Goal: Transaction & Acquisition: Subscribe to service/newsletter

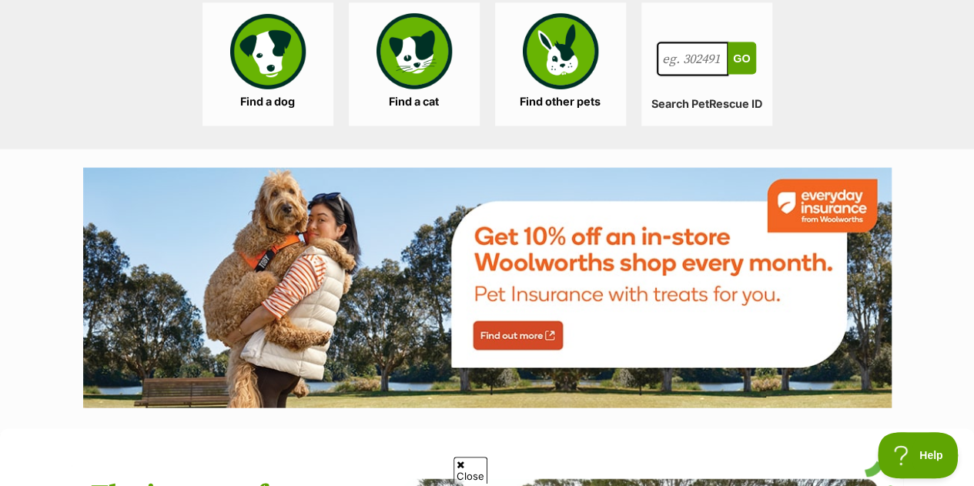
scroll to position [1602, 0]
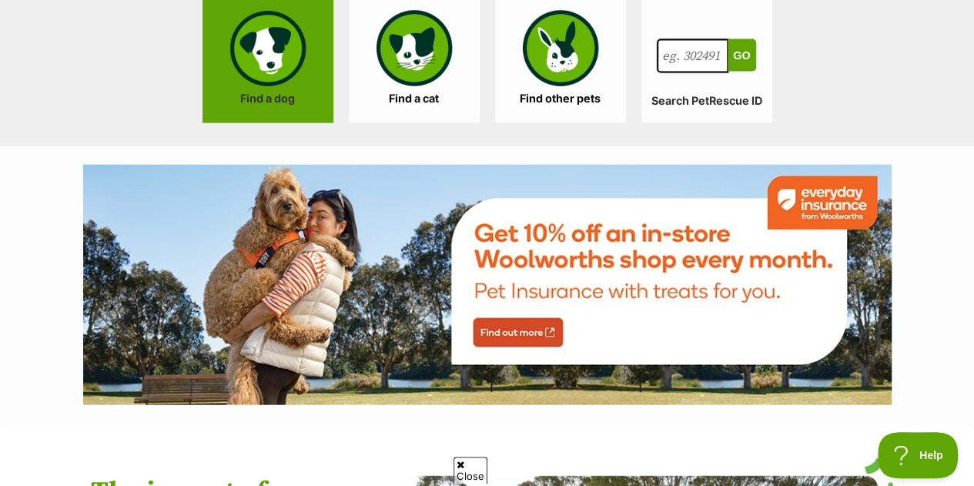
click at [291, 102] on link "Find a dog" at bounding box center [267, 61] width 131 height 123
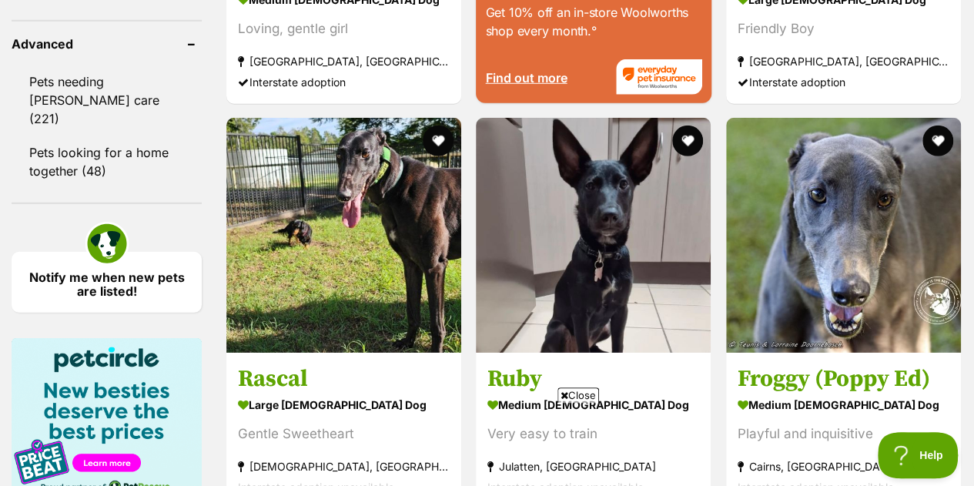
scroll to position [2219, 0]
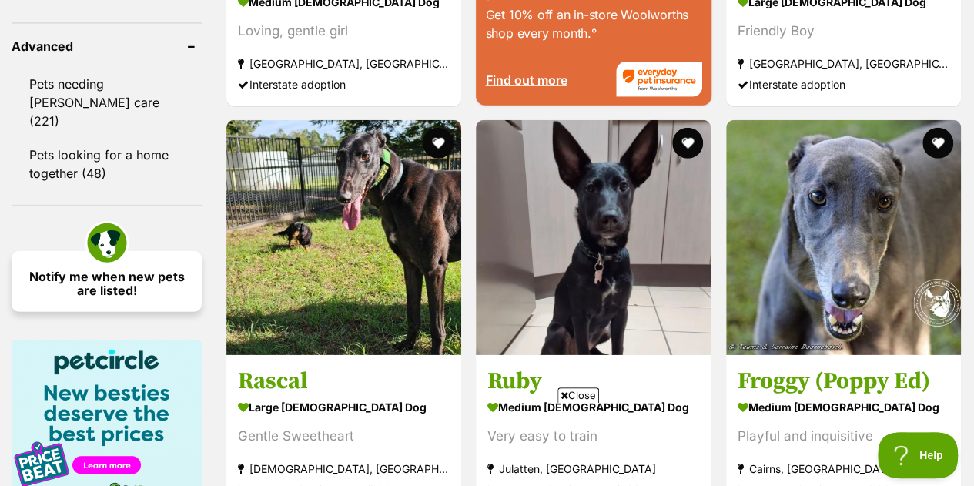
click at [133, 251] on link "Notify me when new pets are listed!" at bounding box center [107, 281] width 190 height 61
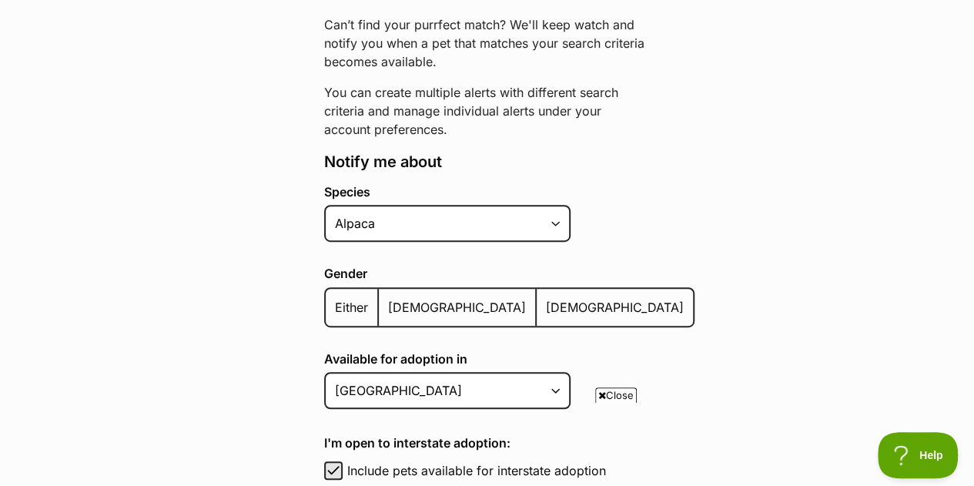
scroll to position [245, 0]
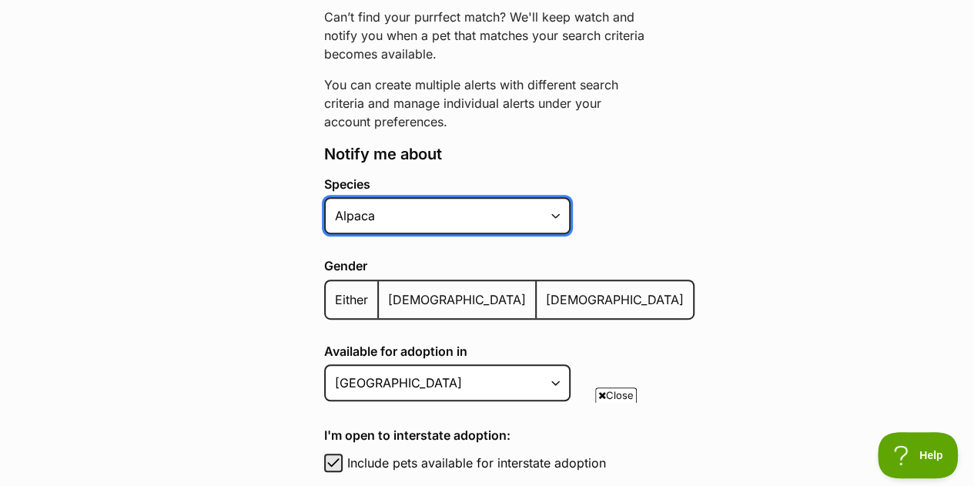
click at [410, 213] on select "Alpaca Bird Cat Chicken Cow Dog Donkey Duck Ferret Fish Goat Goose Guinea Fowl …" at bounding box center [447, 215] width 246 height 37
select select "1"
click at [324, 197] on select "Alpaca Bird Cat Chicken Cow Dog Donkey Duck Ferret Fish Goat Goose Guinea Fowl …" at bounding box center [447, 215] width 246 height 37
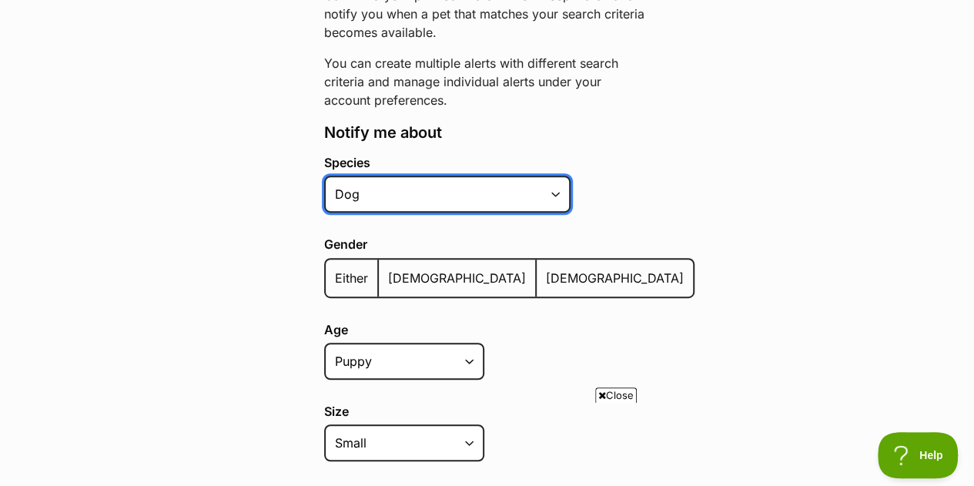
scroll to position [267, 0]
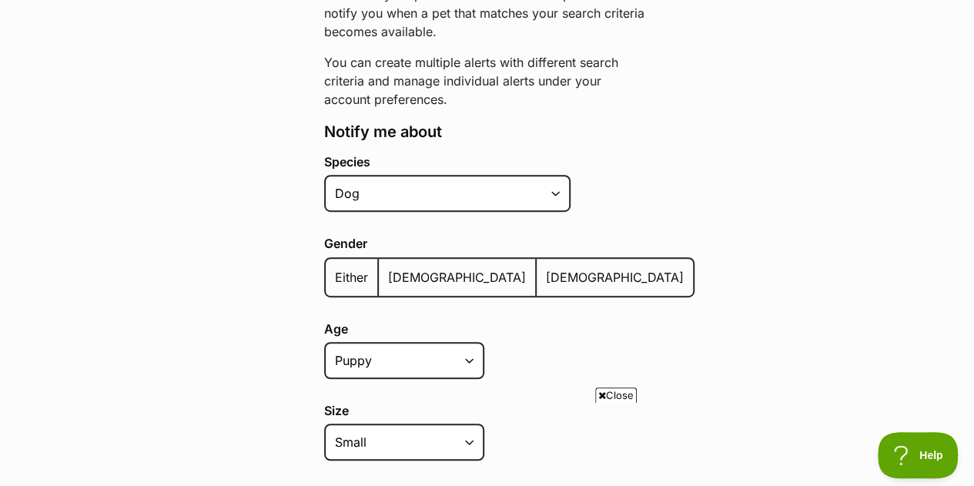
click at [335, 274] on span "Either" at bounding box center [351, 276] width 33 height 15
click at [334, 268] on input "Either" at bounding box center [334, 267] width 0 height 1
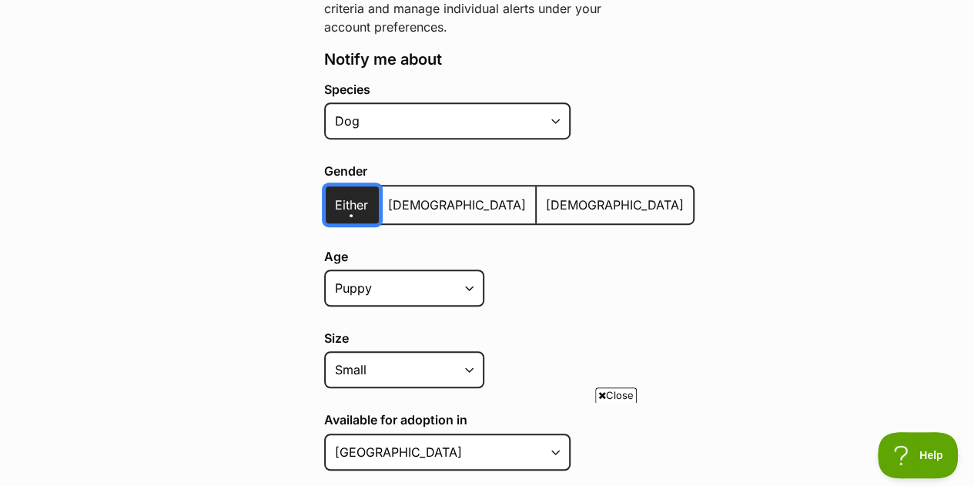
scroll to position [353, 0]
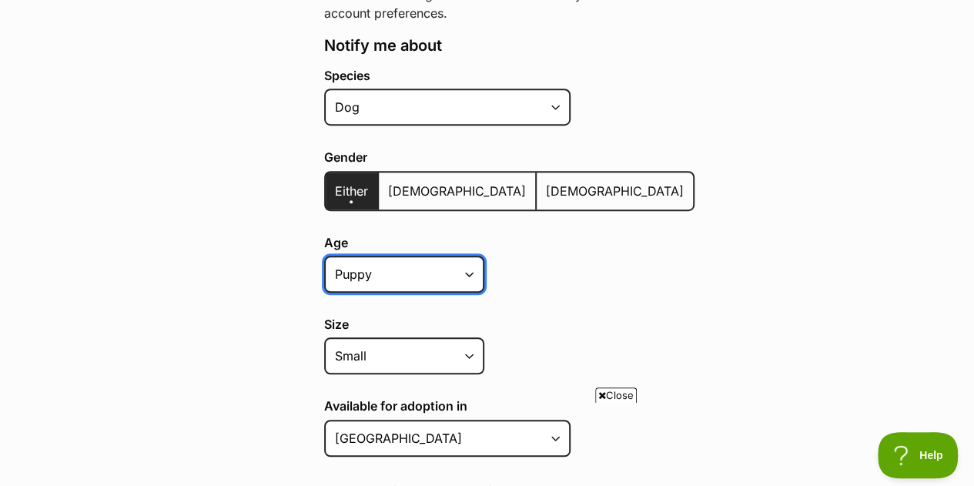
click at [442, 271] on select "Puppy Adult Senior All ages" at bounding box center [404, 274] width 160 height 37
select select
click at [324, 256] on select "Puppy Adult Senior All ages" at bounding box center [404, 274] width 160 height 37
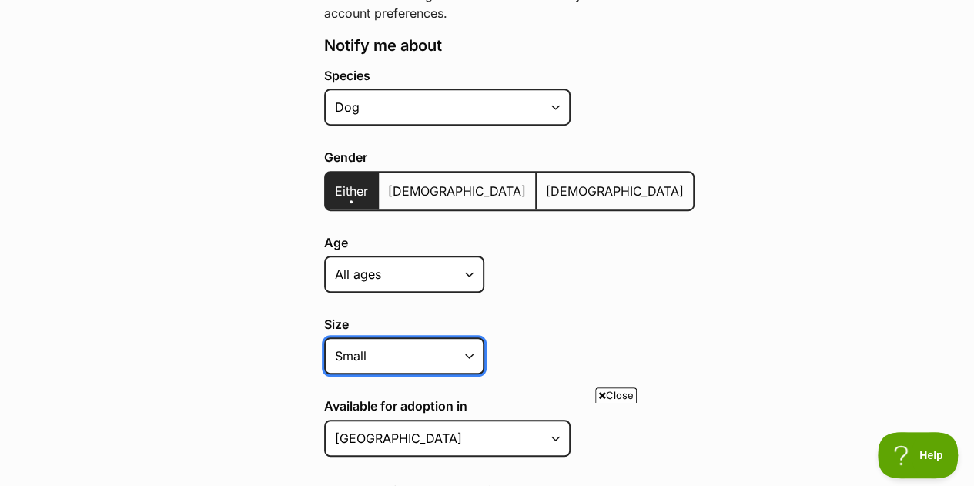
click at [467, 340] on select "Small Medium Large All sizes" at bounding box center [404, 355] width 160 height 37
select select
click at [324, 337] on select "Small Medium Large All sizes" at bounding box center [404, 355] width 160 height 37
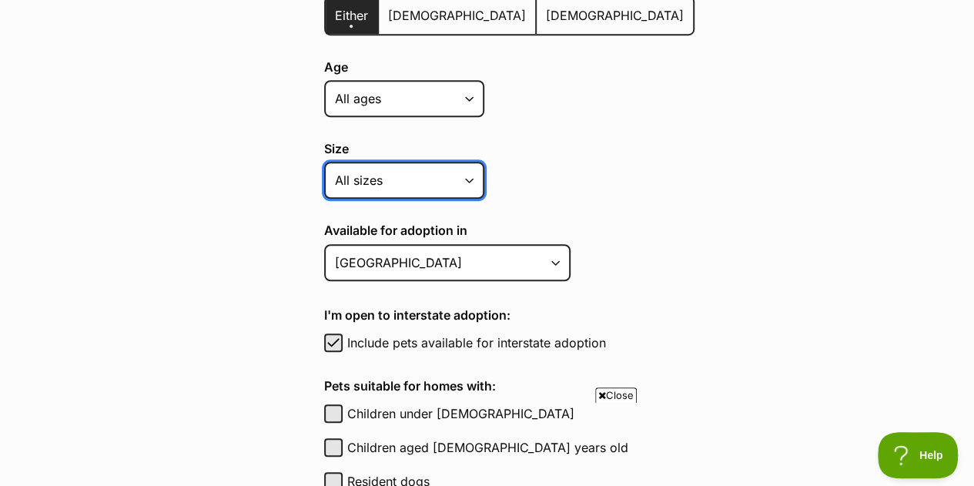
scroll to position [530, 0]
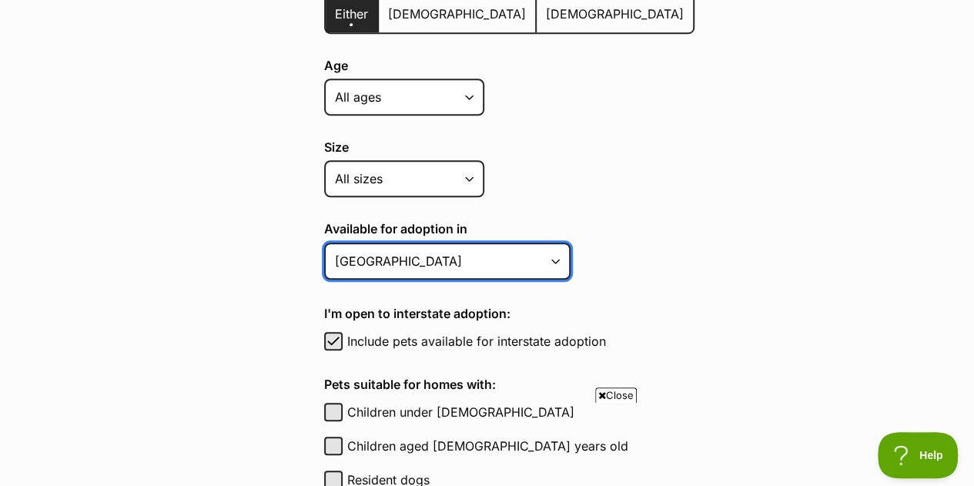
click at [524, 266] on select "Australian Capital Territory New South Wales Northern Territory Queensland Sout…" at bounding box center [447, 260] width 246 height 37
select select "2"
click at [324, 243] on select "Australian Capital Territory New South Wales Northern Territory Queensland Sout…" at bounding box center [447, 260] width 246 height 37
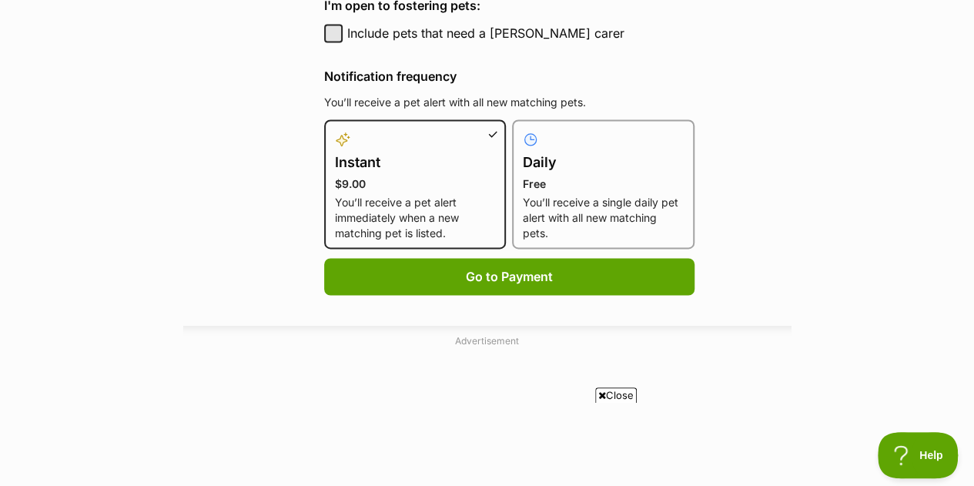
scroll to position [1081, 0]
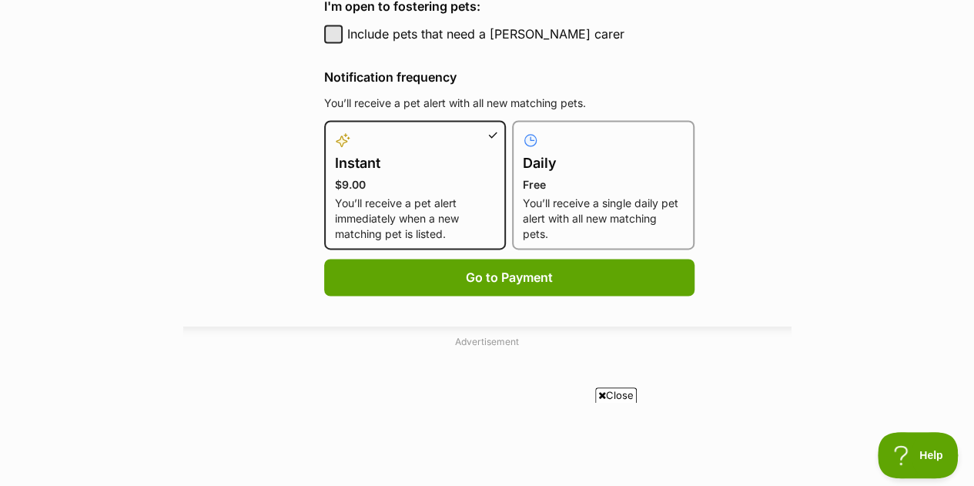
click at [523, 192] on p "Free" at bounding box center [603, 184] width 161 height 15
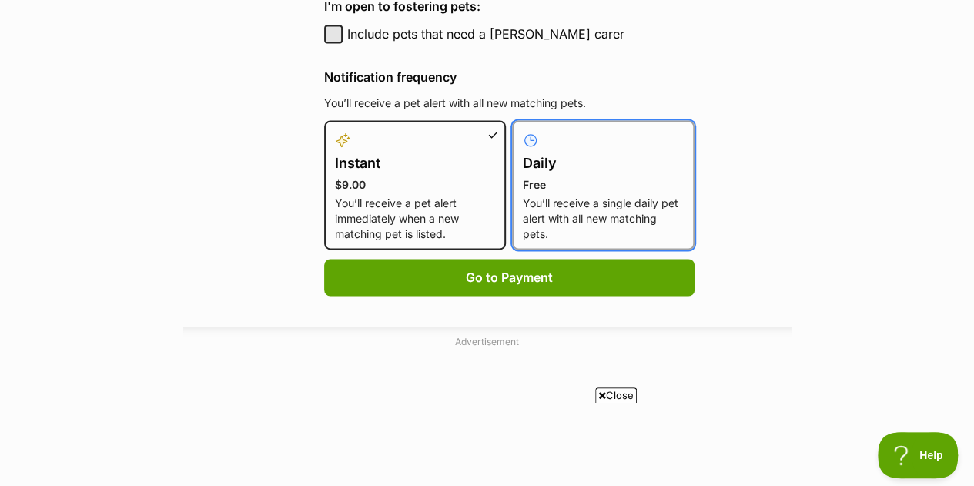
click at [522, 130] on input "Daily Free You’ll receive a single daily pet alert with all new matching pets." at bounding box center [521, 129] width 1 height 1
radio input "true"
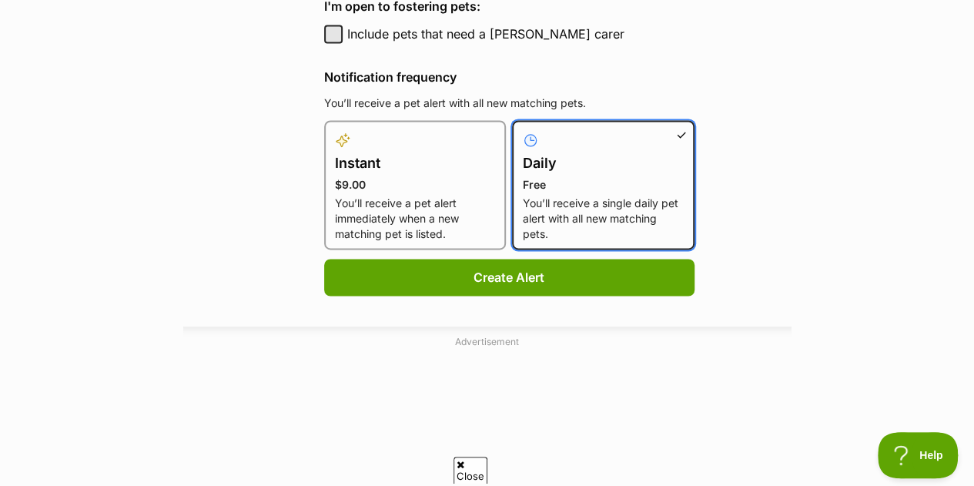
scroll to position [0, 0]
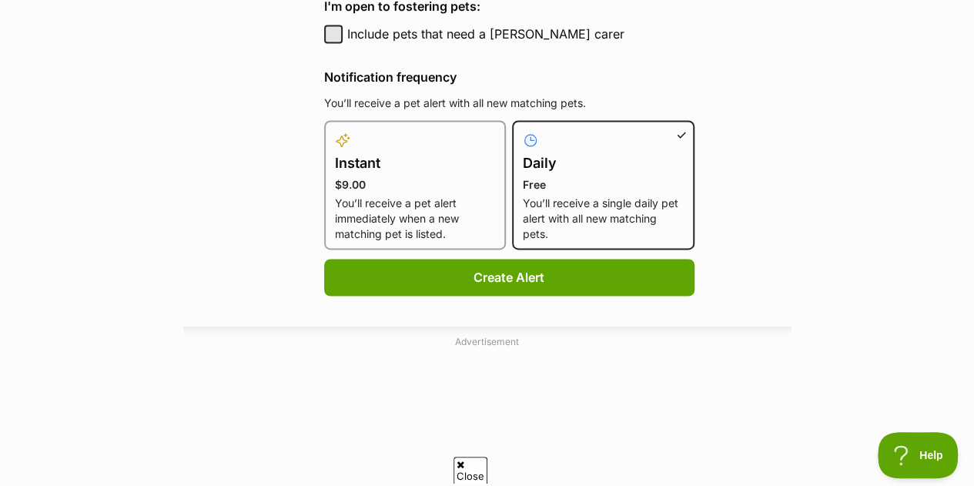
click at [431, 149] on div at bounding box center [415, 140] width 161 height 18
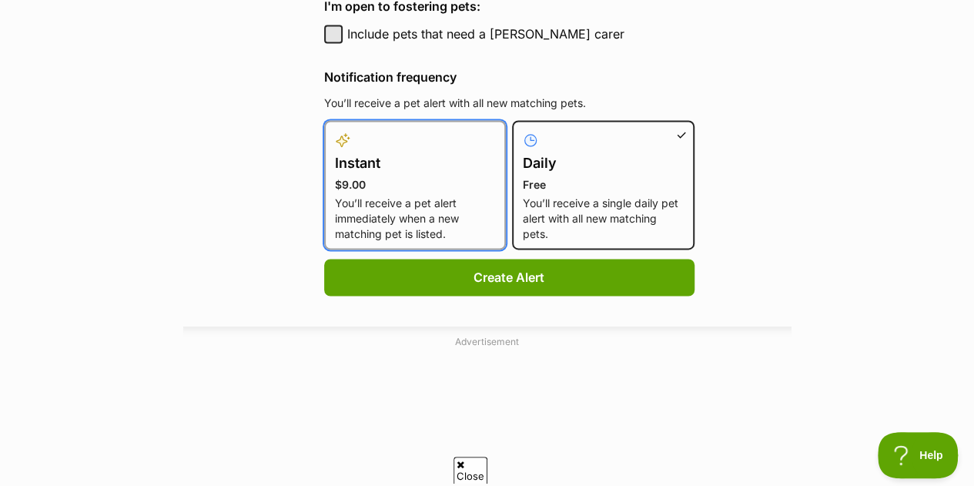
click at [334, 130] on input "Instant $9.00 You’ll receive a pet alert immediately when a new matching pet is…" at bounding box center [333, 129] width 1 height 1
radio input "true"
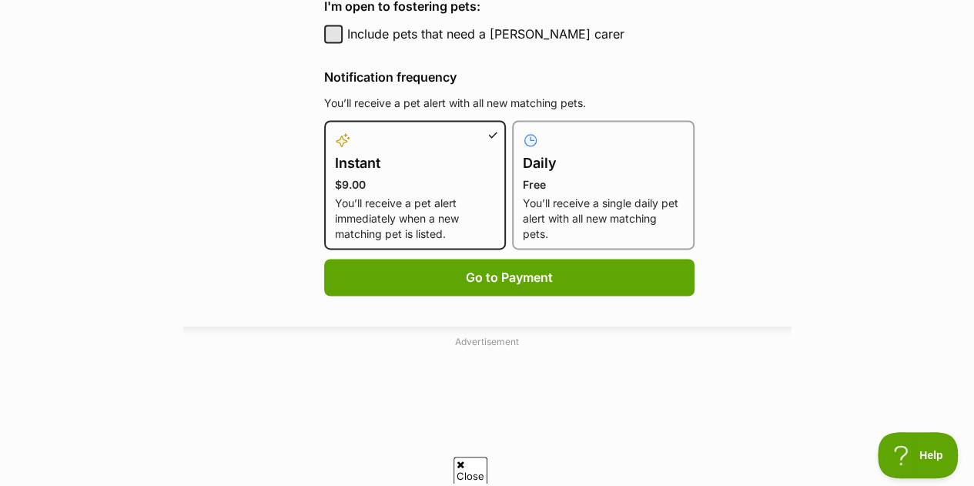
click at [512, 222] on div "Daily Free You’ll receive a single daily pet alert with all new matching pets." at bounding box center [603, 184] width 182 height 129
click at [523, 236] on p "You’ll receive a single daily pet alert with all new matching pets." at bounding box center [603, 219] width 161 height 46
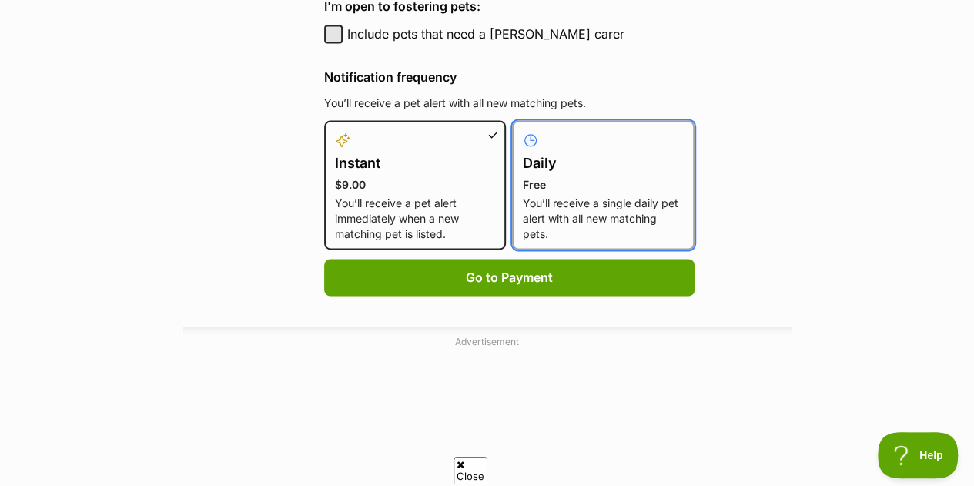
click at [521, 130] on input "Daily Free You’ll receive a single daily pet alert with all new matching pets." at bounding box center [521, 129] width 1 height 1
radio input "true"
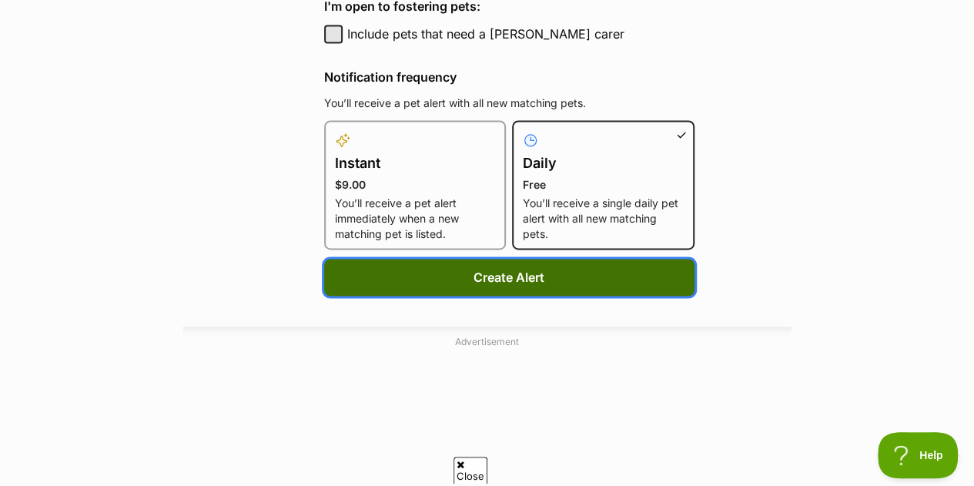
click at [497, 296] on button "Create Alert" at bounding box center [509, 277] width 370 height 37
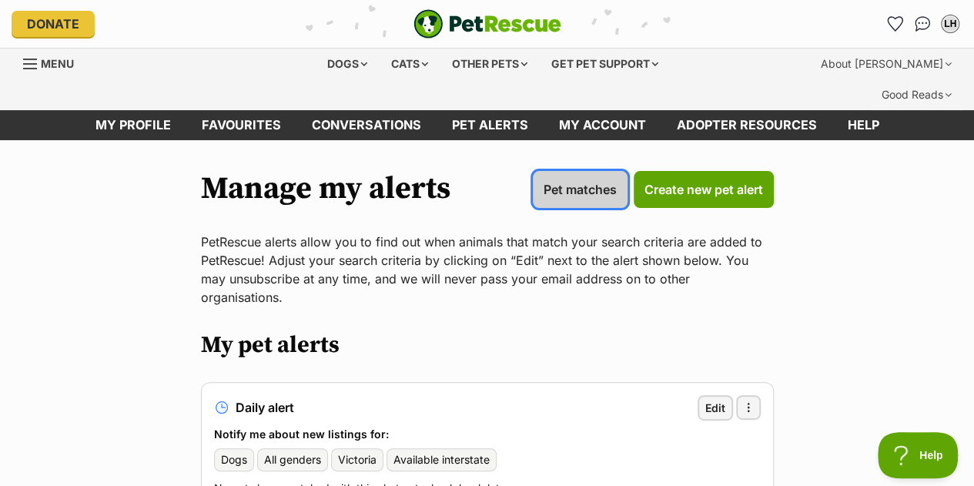
click at [550, 180] on span "Pet matches" at bounding box center [579, 189] width 73 height 18
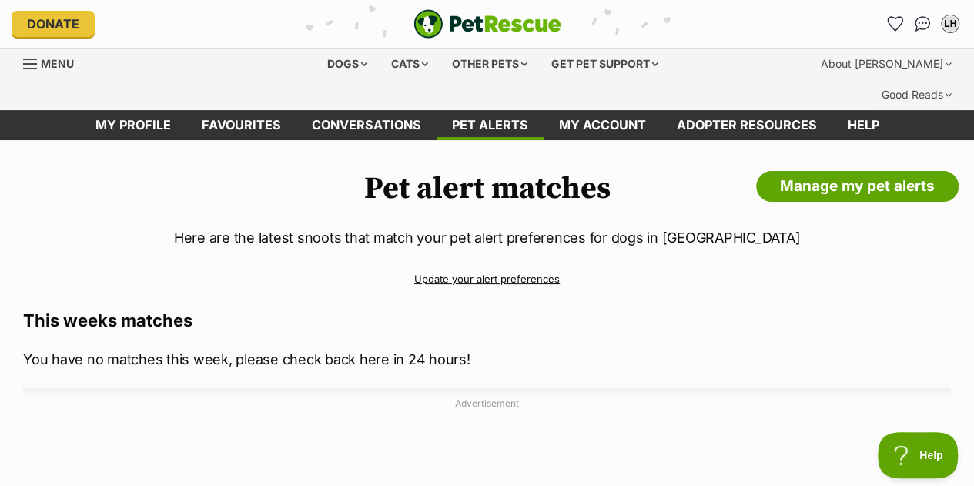
click at [42, 61] on span "Menu" at bounding box center [57, 63] width 33 height 13
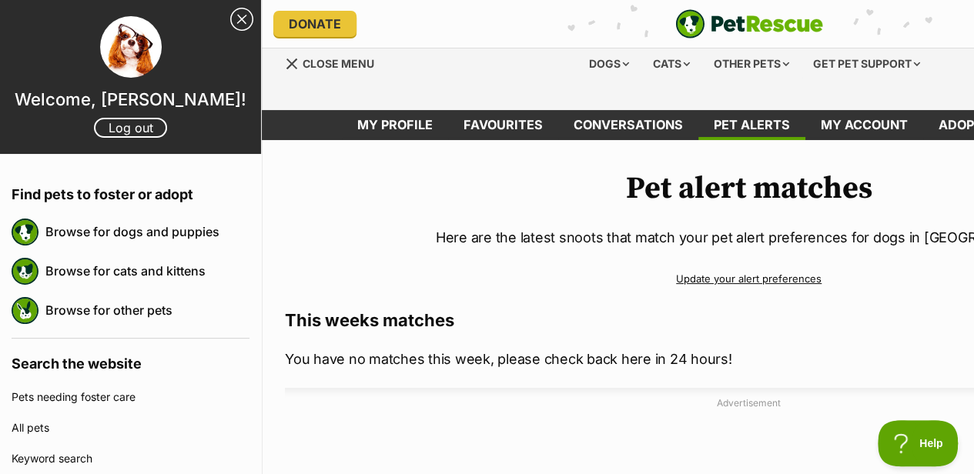
click at [108, 39] on img at bounding box center [131, 47] width 62 height 62
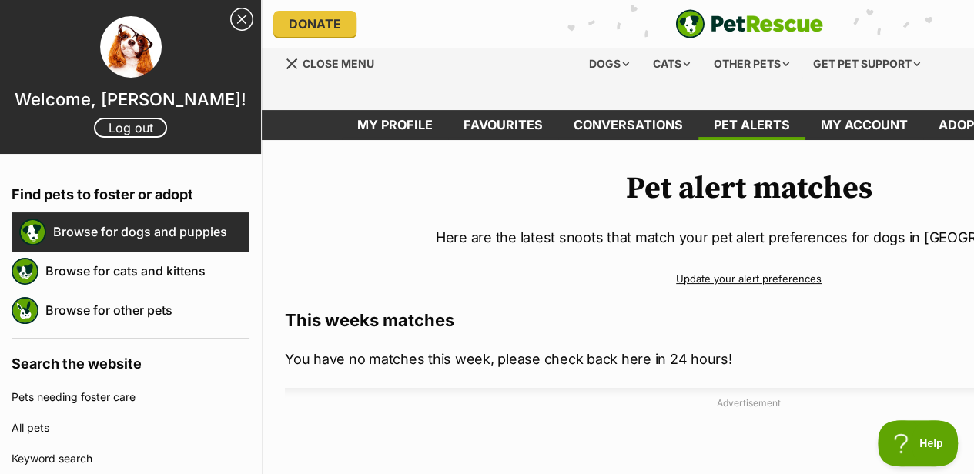
click at [179, 224] on link "Browse for dogs and puppies" at bounding box center [151, 232] width 196 height 32
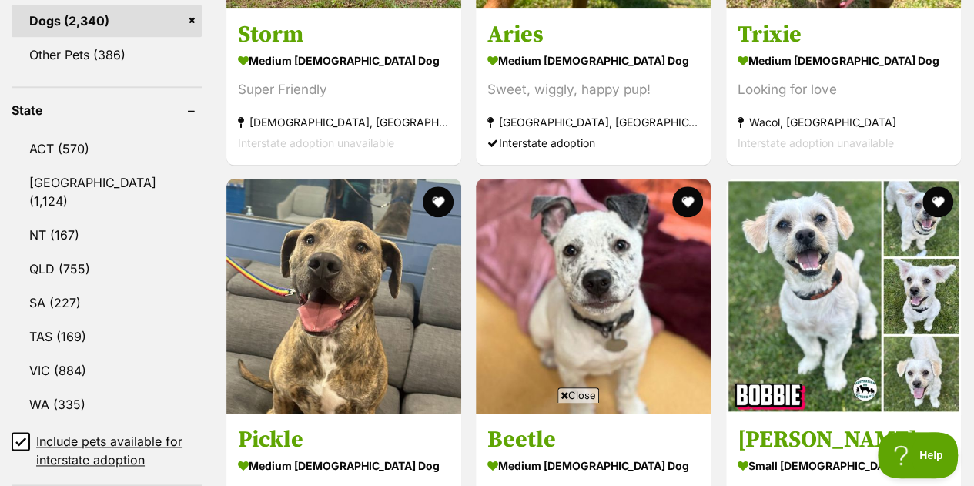
scroll to position [787, 0]
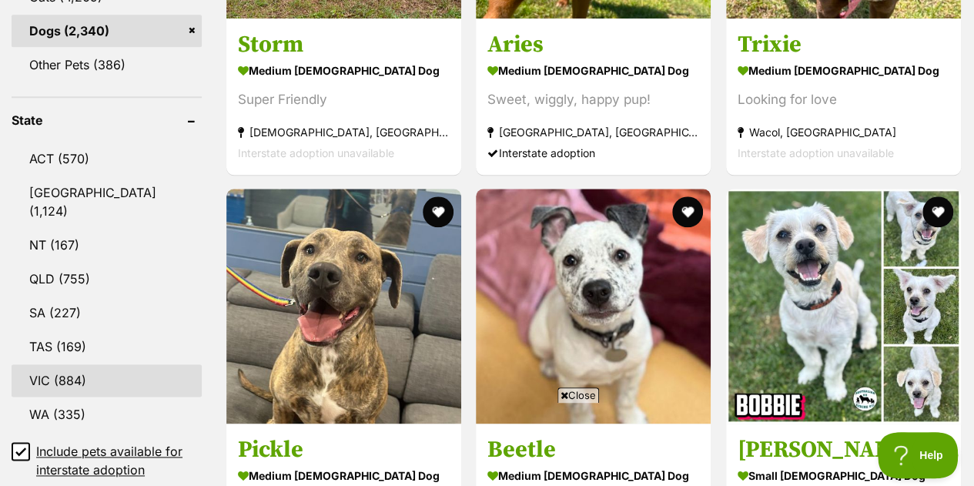
click at [80, 364] on link "VIC (884)" at bounding box center [107, 380] width 190 height 32
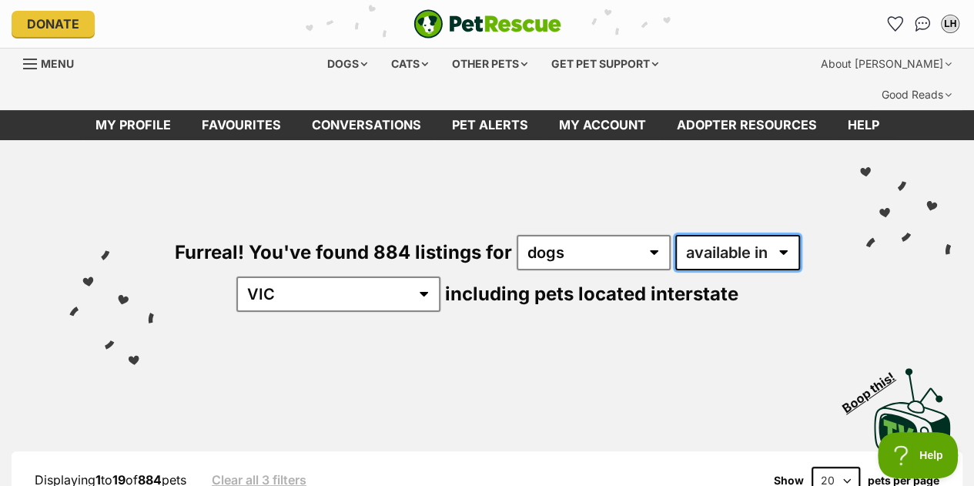
click at [675, 270] on select "available in located in" at bounding box center [737, 252] width 125 height 35
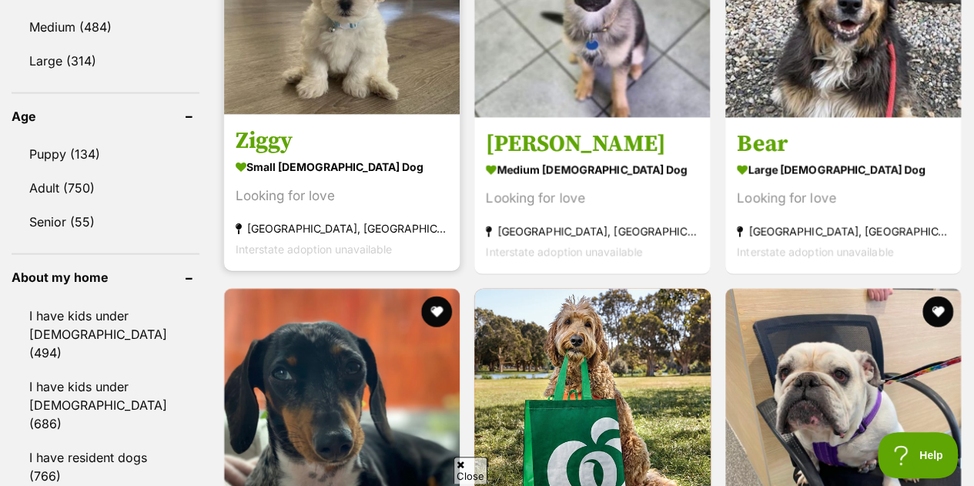
scroll to position [1613, 0]
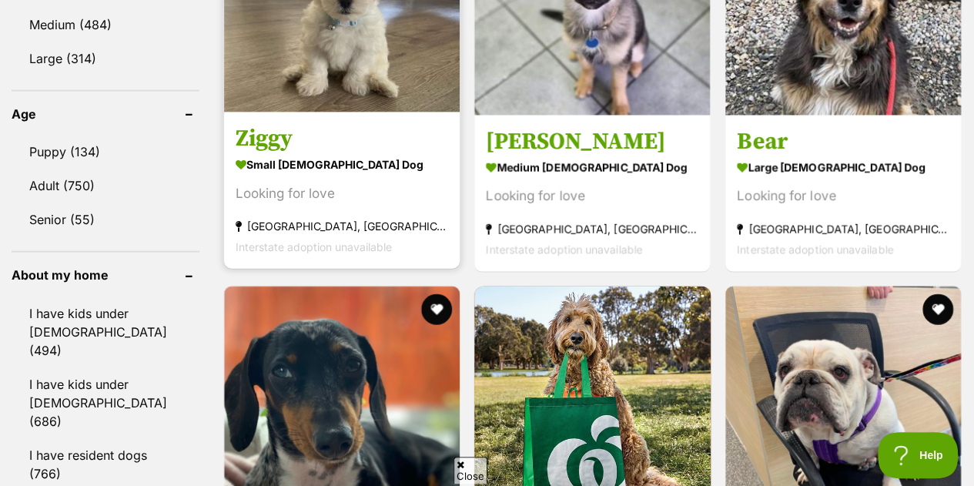
click at [336, 161] on section "small male Dog Looking for love Keysborough, VIC Interstate adoption unavailable" at bounding box center [342, 205] width 212 height 104
